Goal: Information Seeking & Learning: Learn about a topic

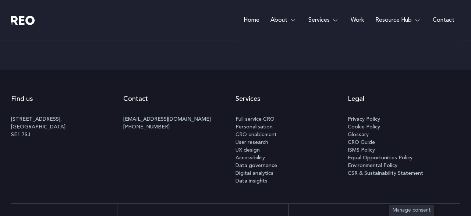
scroll to position [3875, 0]
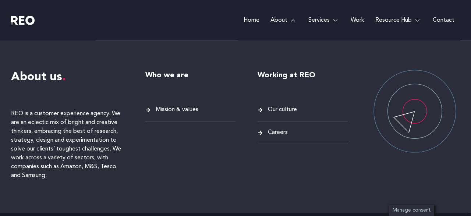
click at [180, 109] on span "Mission & values" at bounding box center [176, 110] width 45 height 10
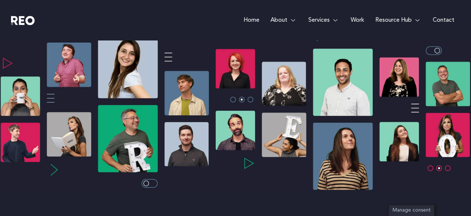
scroll to position [159, 0]
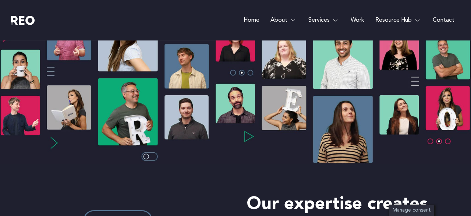
click at [450, 138] on img at bounding box center [235, 82] width 471 height 163
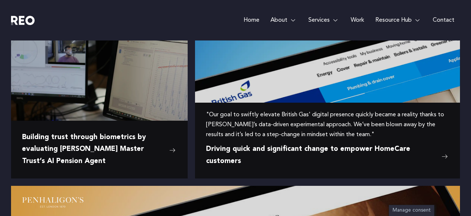
scroll to position [828, 0]
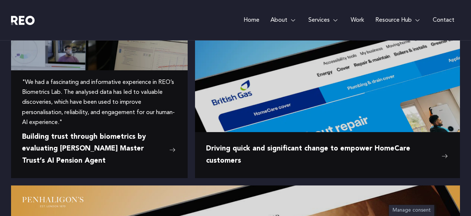
click at [121, 137] on span "Building trust through biometrics by evaluating [PERSON_NAME] Master Trust’s AI…" at bounding box center [94, 149] width 144 height 36
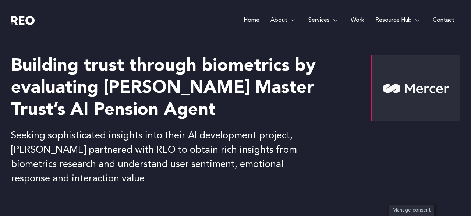
click at [251, 22] on link "Home" at bounding box center [251, 20] width 27 height 41
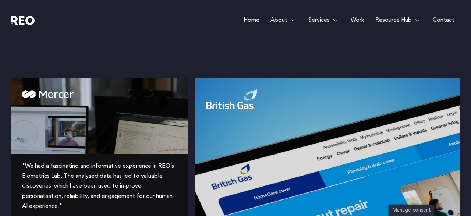
scroll to position [832, 0]
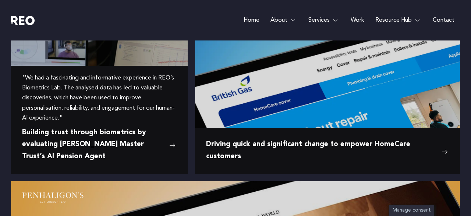
click at [108, 138] on span "Building trust through biometrics by evaluating [PERSON_NAME] Master Trust’s AI…" at bounding box center [94, 145] width 144 height 36
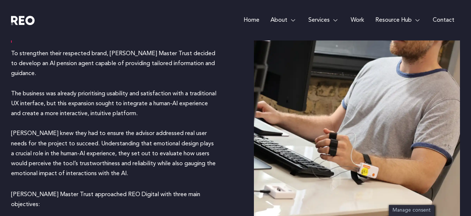
scroll to position [642, 0]
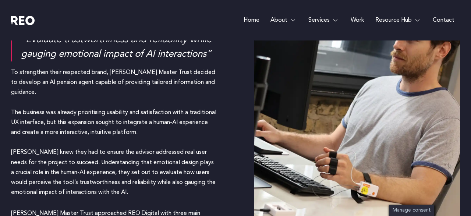
click at [357, 19] on link "Work" at bounding box center [358, 20] width 25 height 41
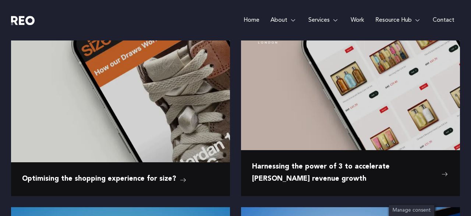
scroll to position [357, 0]
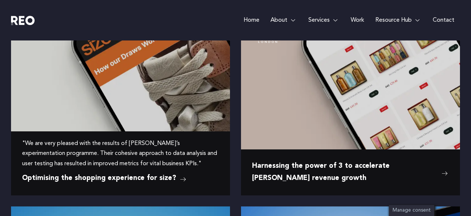
click at [162, 157] on span ""We are very pleased with the results of REO’s experimentation programme. Their…" at bounding box center [120, 154] width 197 height 30
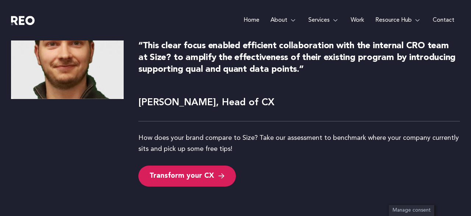
scroll to position [3026, 0]
click at [353, 20] on link "Work" at bounding box center [358, 20] width 25 height 41
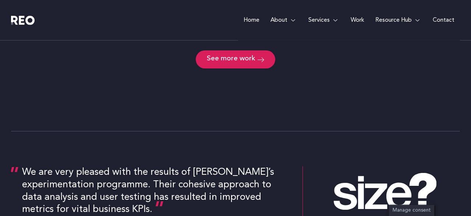
scroll to position [1100, 0]
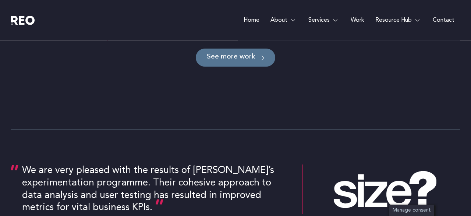
click at [243, 57] on span "See more work" at bounding box center [231, 57] width 49 height 7
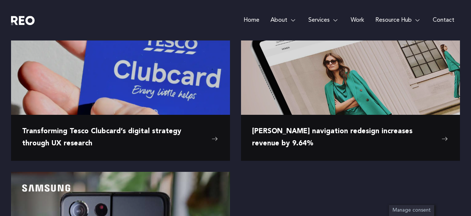
scroll to position [1172, 0]
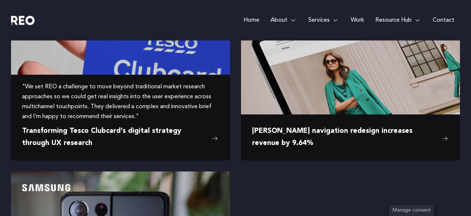
click at [171, 131] on span "Transforming Tesco Clubcard’s digital strategy through UX research" at bounding box center [115, 138] width 186 height 24
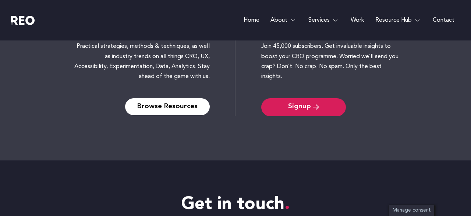
scroll to position [1602, 0]
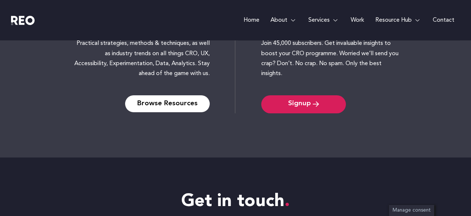
click at [248, 18] on link "Home" at bounding box center [251, 20] width 27 height 41
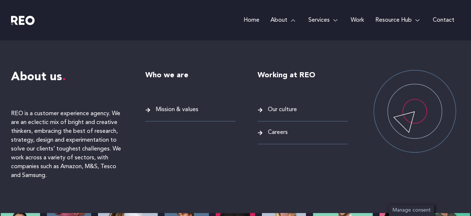
click at [179, 113] on span "Mission & values" at bounding box center [176, 110] width 45 height 10
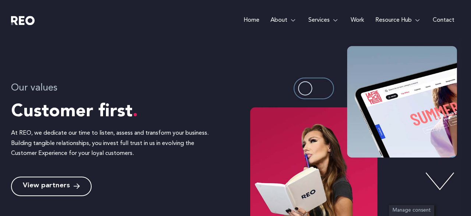
scroll to position [253, 0]
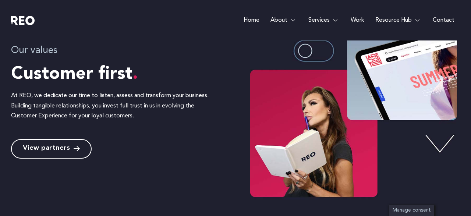
click at [59, 144] on link "View partners" at bounding box center [51, 149] width 81 height 20
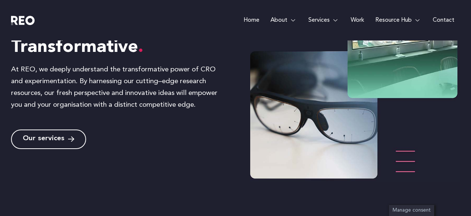
click at [62, 137] on span "Our services" at bounding box center [44, 139] width 42 height 7
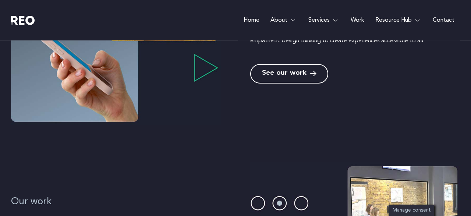
scroll to position [563, 0]
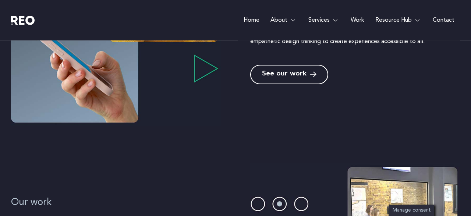
click at [285, 75] on span "See our work" at bounding box center [284, 74] width 45 height 7
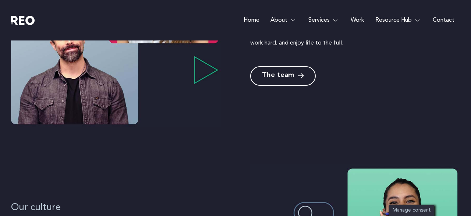
click at [294, 78] on span "The team" at bounding box center [283, 76] width 42 height 7
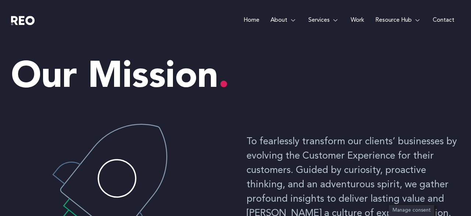
scroll to position [0, 0]
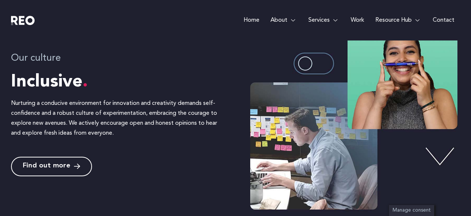
click at [77, 166] on icon at bounding box center [77, 166] width 6 height 7
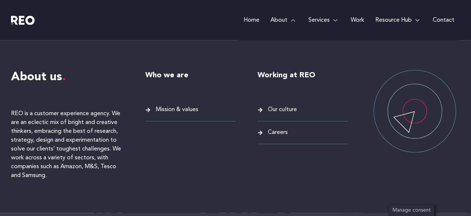
scroll to position [1767, 0]
click at [282, 21] on link "About" at bounding box center [284, 20] width 38 height 41
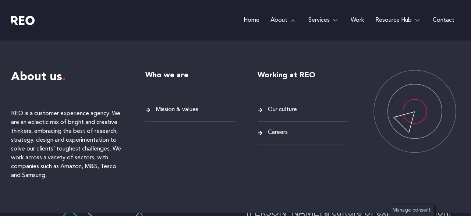
scroll to position [0, 0]
click at [178, 107] on span "Mission & values" at bounding box center [176, 110] width 45 height 10
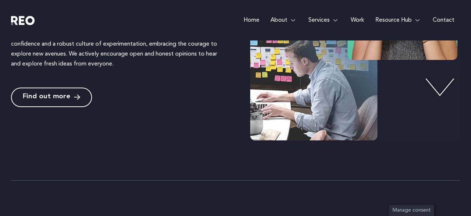
scroll to position [1250, 0]
click at [64, 100] on span "Find out more" at bounding box center [47, 97] width 48 height 7
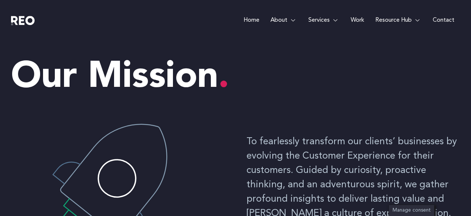
scroll to position [0, 0]
click at [8, 0] on div "Home About About us REO is a customer experience agency. We are an eclectic mix…" at bounding box center [235, 20] width 471 height 41
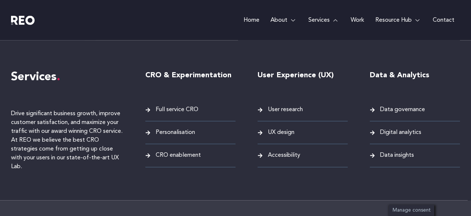
click at [331, 22] on link "Services" at bounding box center [324, 20] width 42 height 41
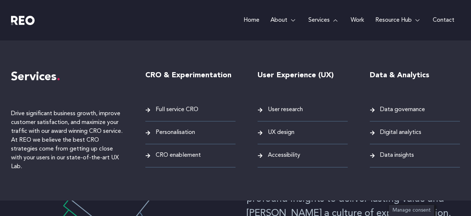
click at [190, 108] on span "Full service CRO" at bounding box center [176, 110] width 45 height 10
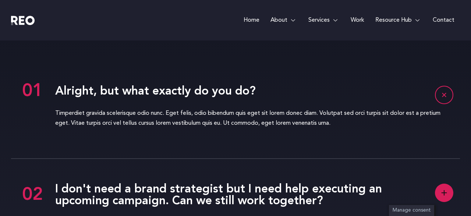
scroll to position [1612, 0]
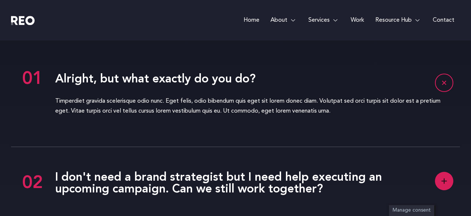
click at [443, 92] on rect at bounding box center [445, 83] width 18 height 18
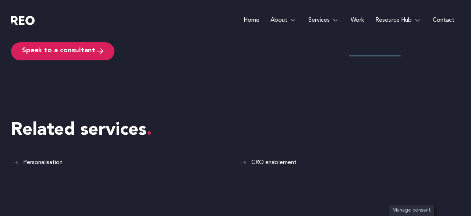
scroll to position [2194, 0]
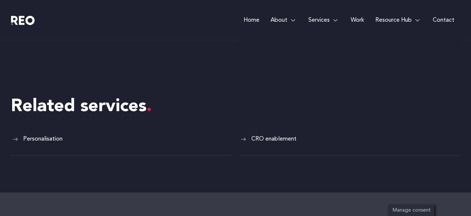
click at [49, 136] on span "Personalisation" at bounding box center [41, 139] width 41 height 10
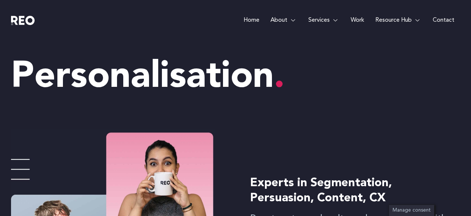
click at [253, 20] on link "Home" at bounding box center [251, 20] width 27 height 41
